Goal: Understand process/instructions: Learn how to perform a task or action

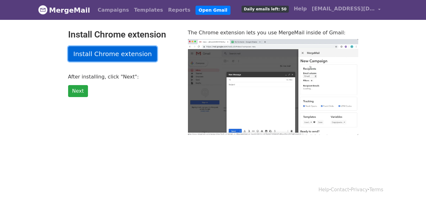
click at [122, 56] on link "Install Chrome extension" at bounding box center [112, 53] width 89 height 15
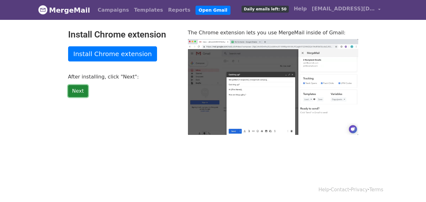
click at [82, 93] on link "Next" at bounding box center [78, 91] width 20 height 12
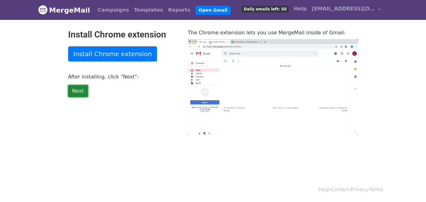
type input "48.35"
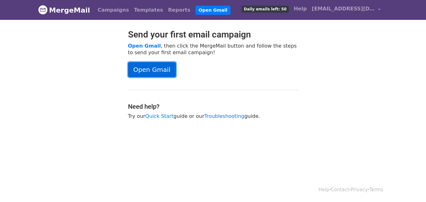
click at [169, 73] on link "Open Gmail" at bounding box center [152, 69] width 48 height 15
click at [160, 68] on link "Open Gmail" at bounding box center [152, 69] width 48 height 15
